Goal: Navigation & Orientation: Find specific page/section

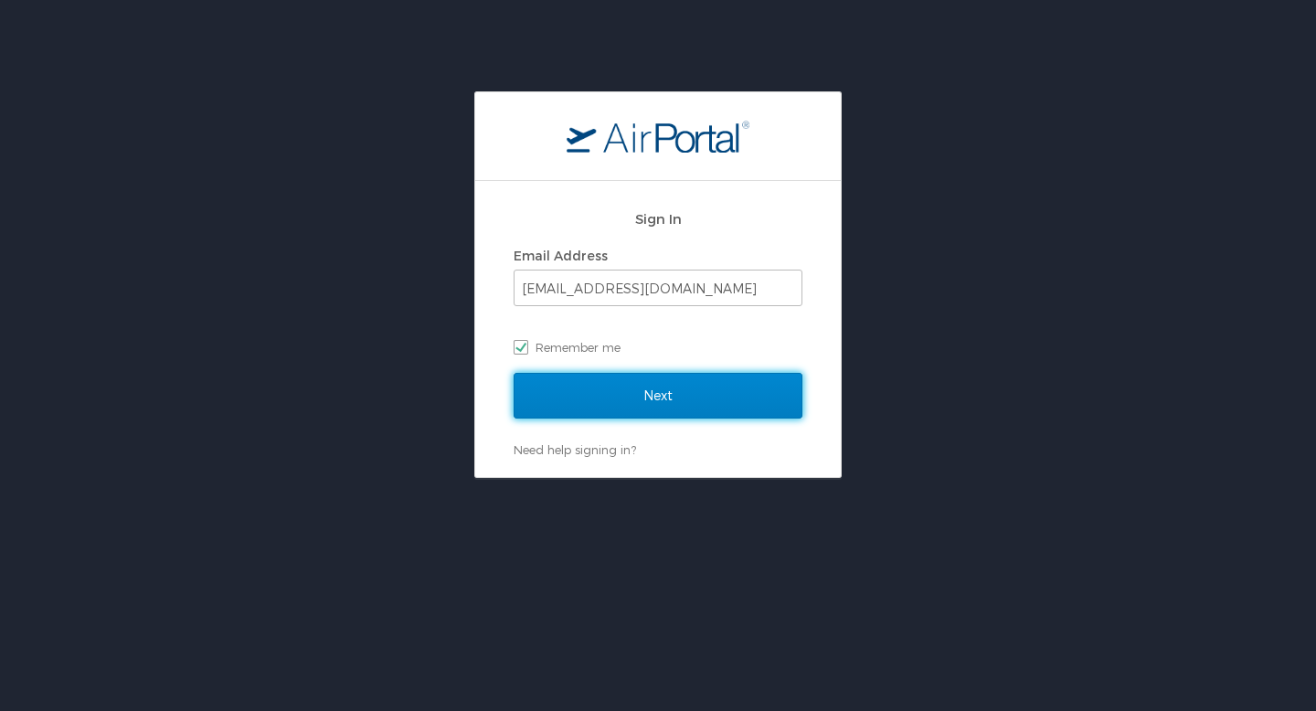
click at [618, 393] on input "Next" at bounding box center [658, 396] width 289 height 46
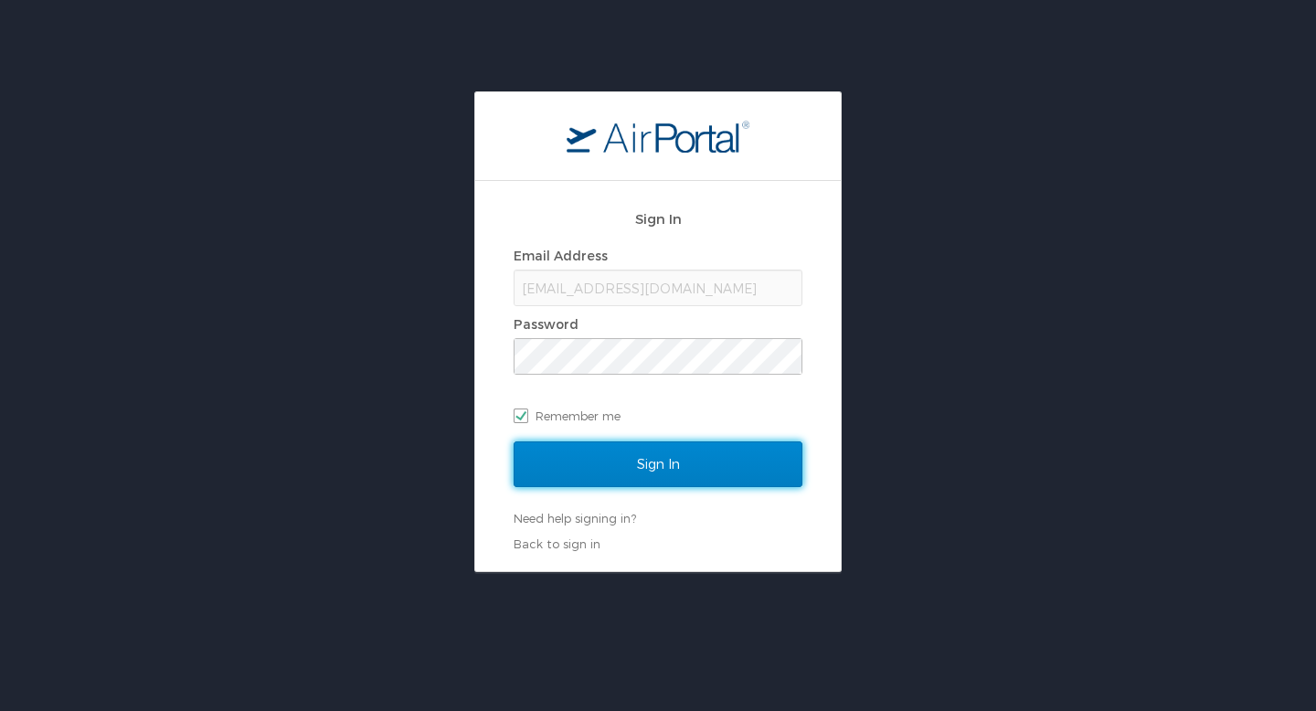
click at [634, 472] on input "Sign In" at bounding box center [658, 464] width 289 height 46
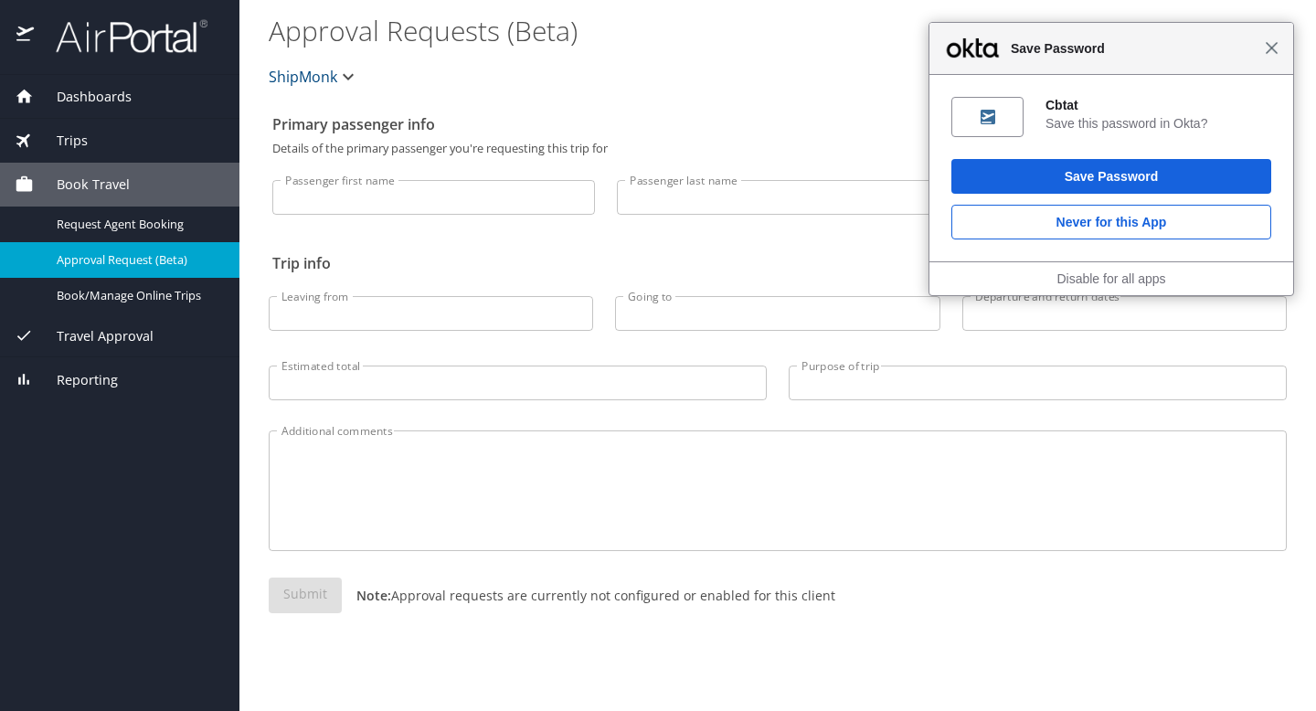
click at [1270, 44] on span "Close" at bounding box center [1272, 48] width 14 height 14
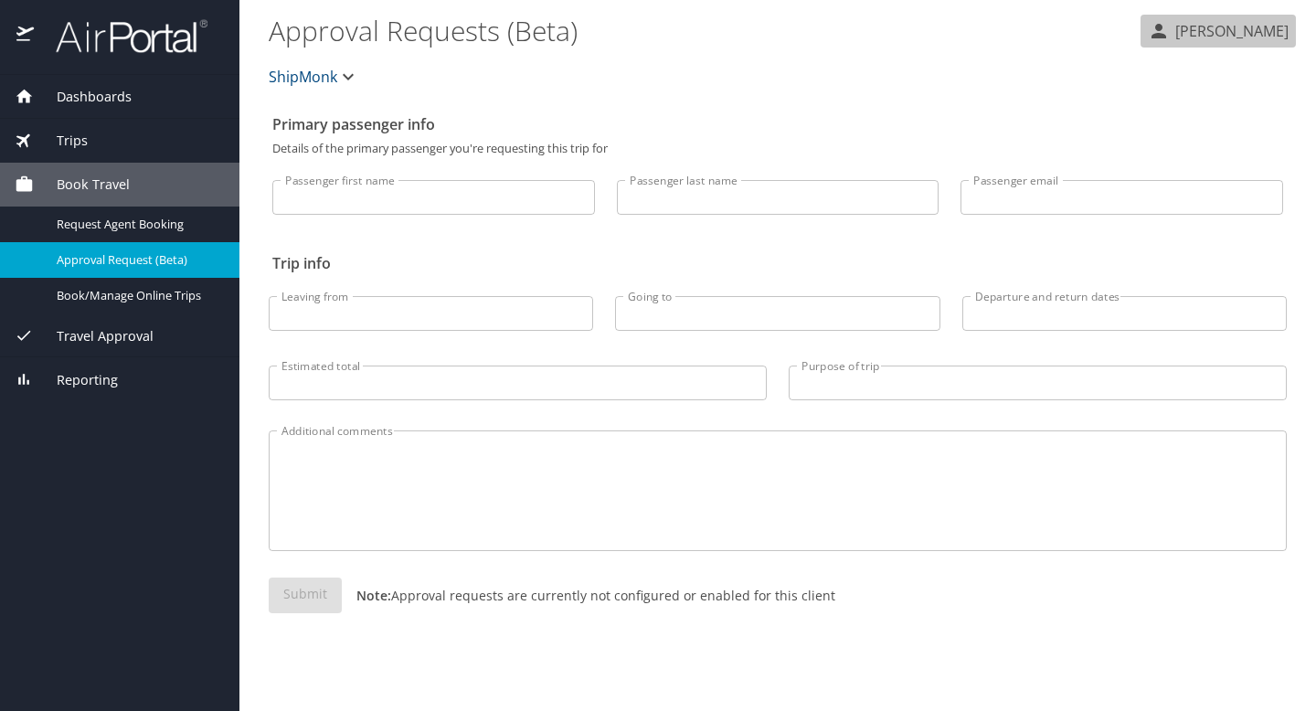
click at [1170, 21] on p "[PERSON_NAME]" at bounding box center [1229, 31] width 119 height 22
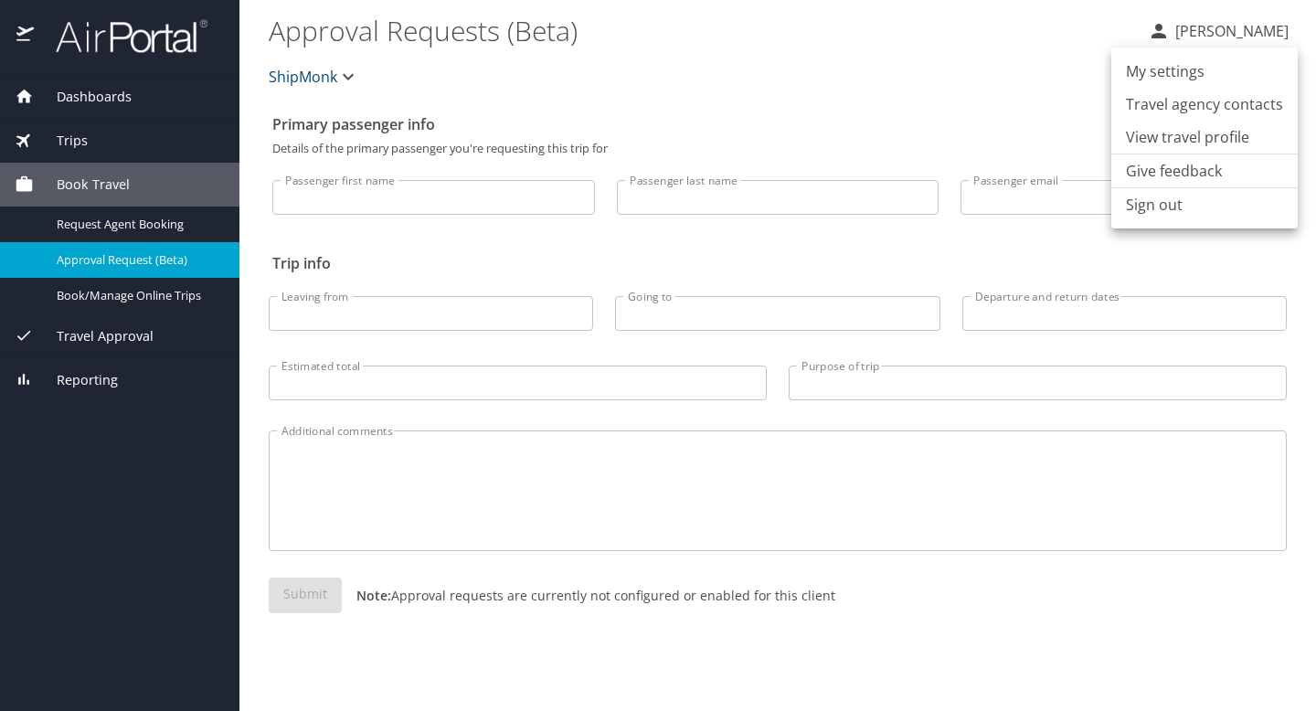
click at [1169, 135] on li "View travel profile" at bounding box center [1204, 137] width 186 height 33
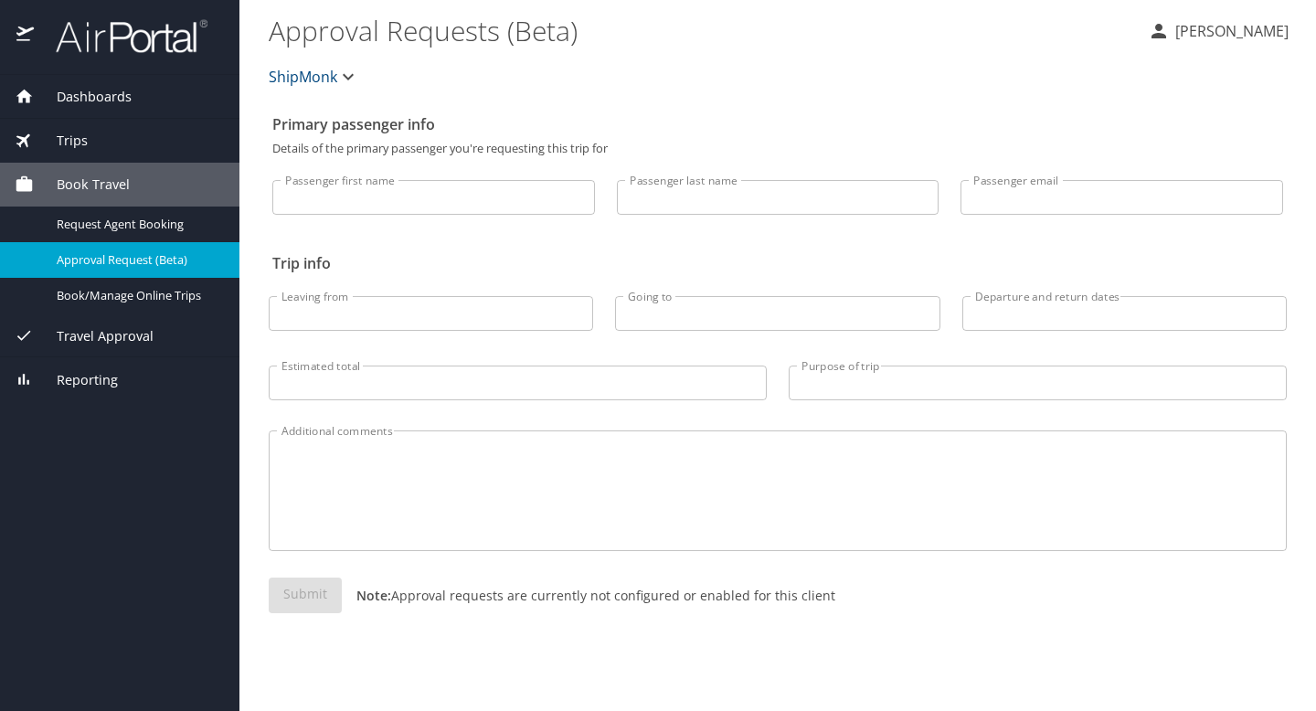
click at [1266, 20] on p "[PERSON_NAME]" at bounding box center [1229, 31] width 119 height 22
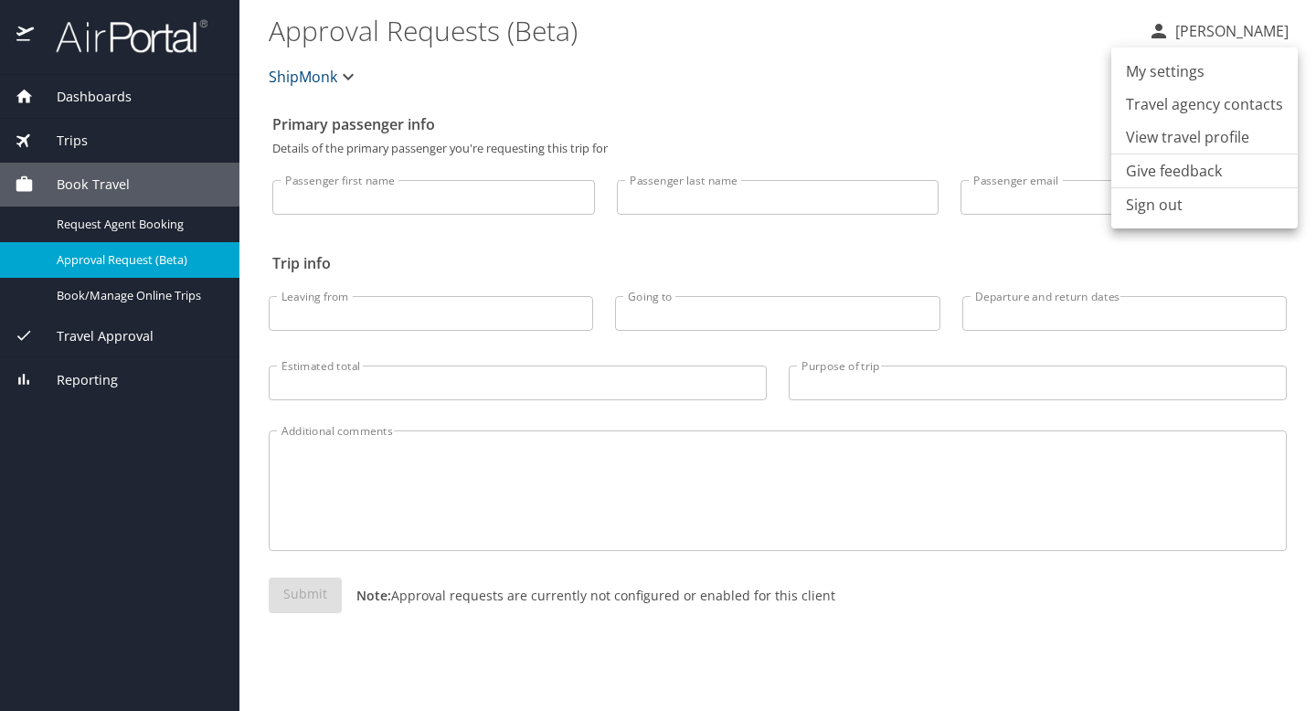
click at [729, 111] on div at bounding box center [658, 355] width 1316 height 711
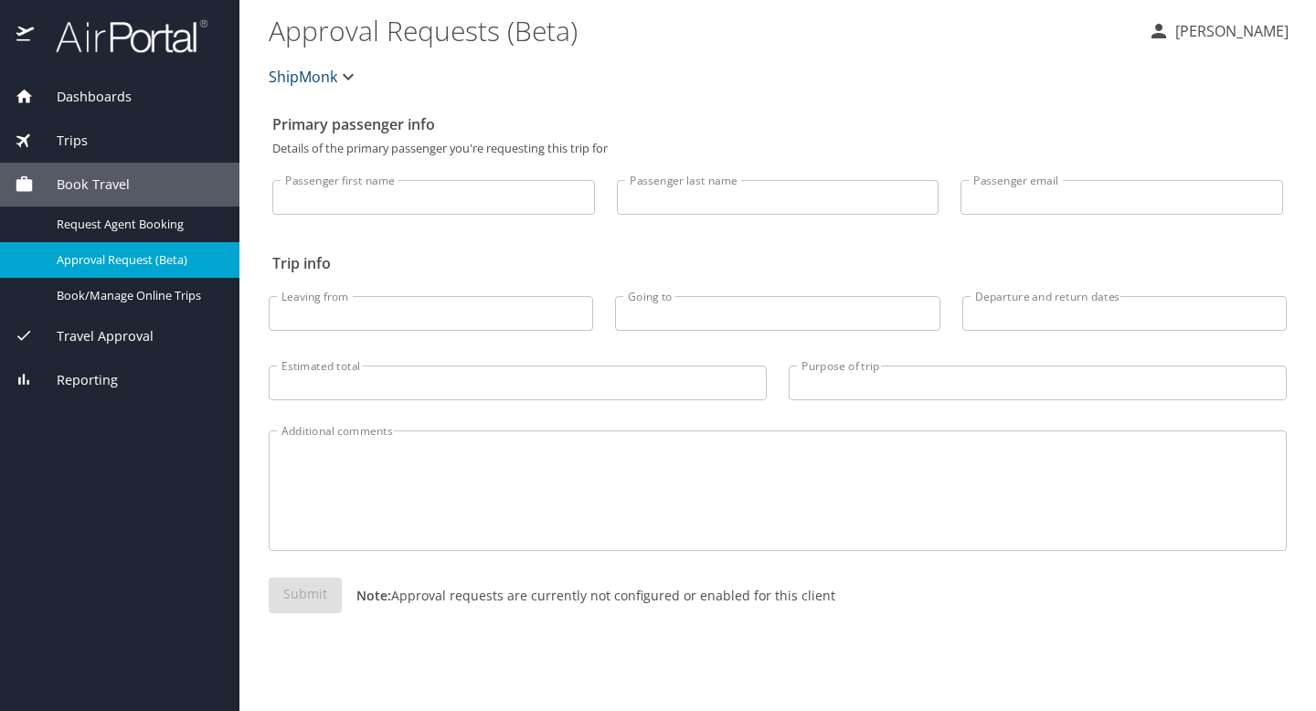
click at [344, 81] on icon "button" at bounding box center [348, 77] width 22 height 22
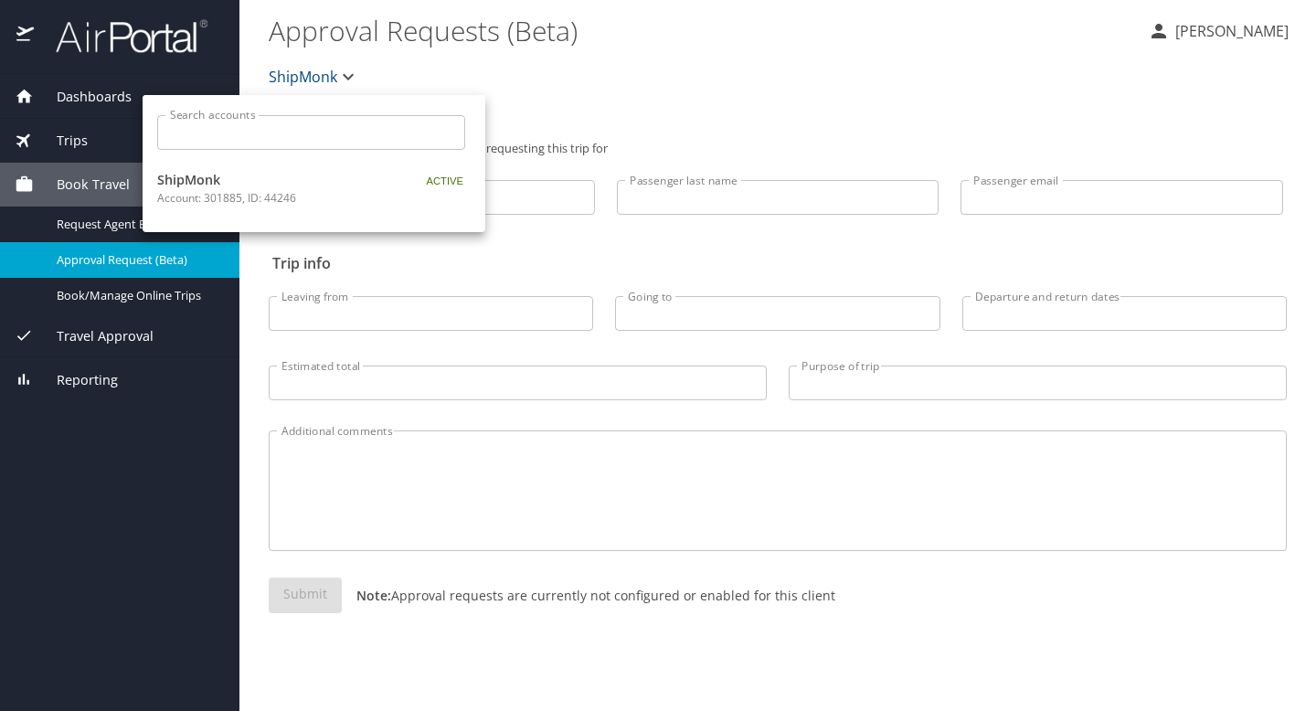
click at [344, 81] on div at bounding box center [658, 355] width 1316 height 711
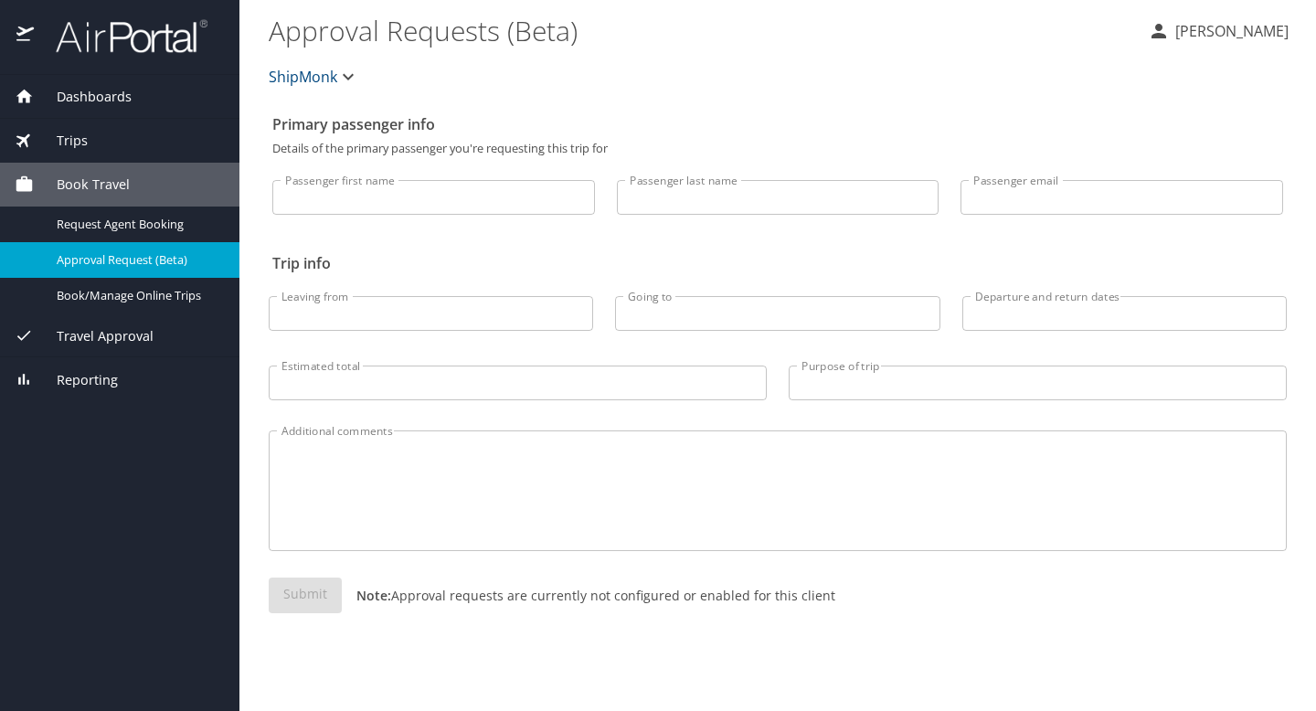
click at [148, 101] on div "Dashboards" at bounding box center [120, 97] width 210 height 20
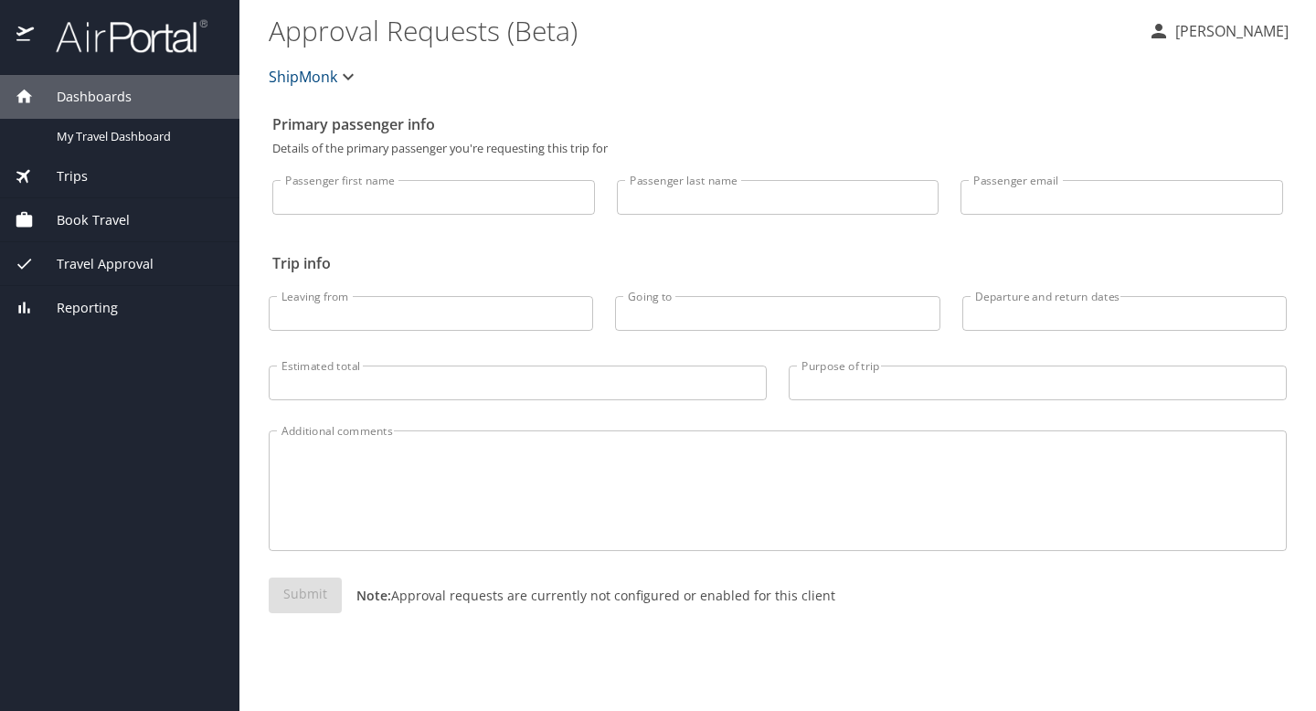
click at [144, 57] on link at bounding box center [122, 49] width 172 height 16
